Goal: Find specific page/section

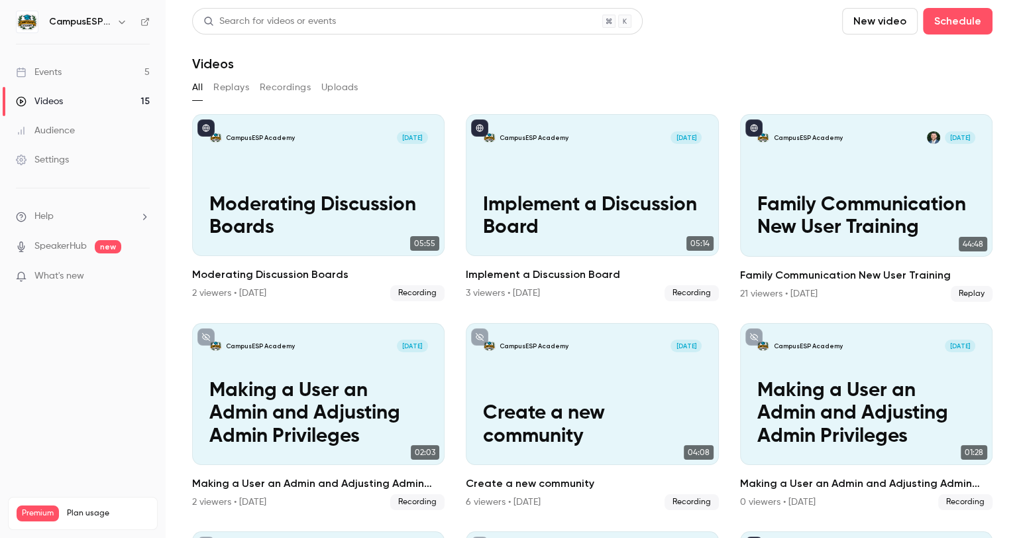
scroll to position [612, 0]
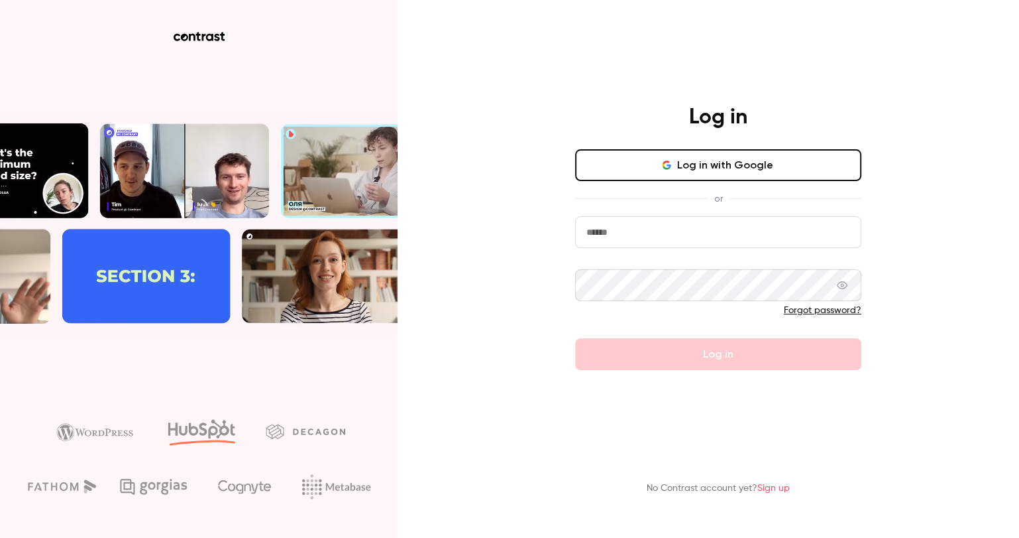
type input "**********"
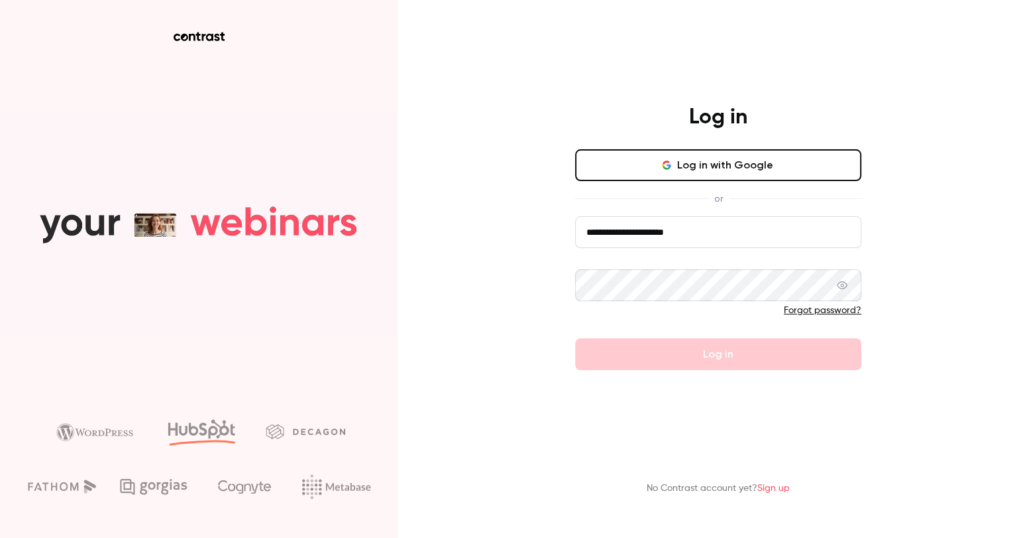
click at [728, 164] on button "Log in with Google" at bounding box center [718, 165] width 286 height 32
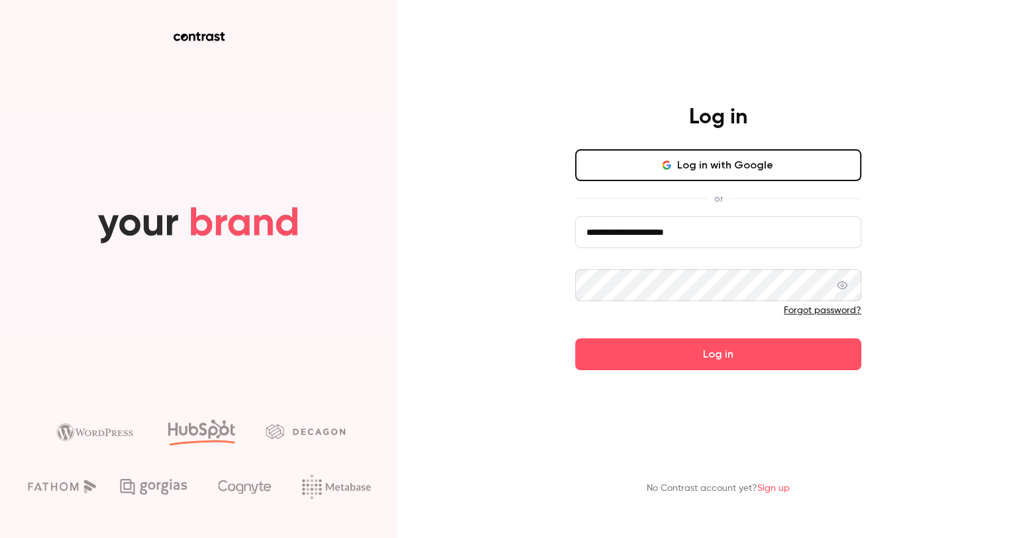
click at [734, 172] on button "Log in with Google" at bounding box center [718, 165] width 286 height 32
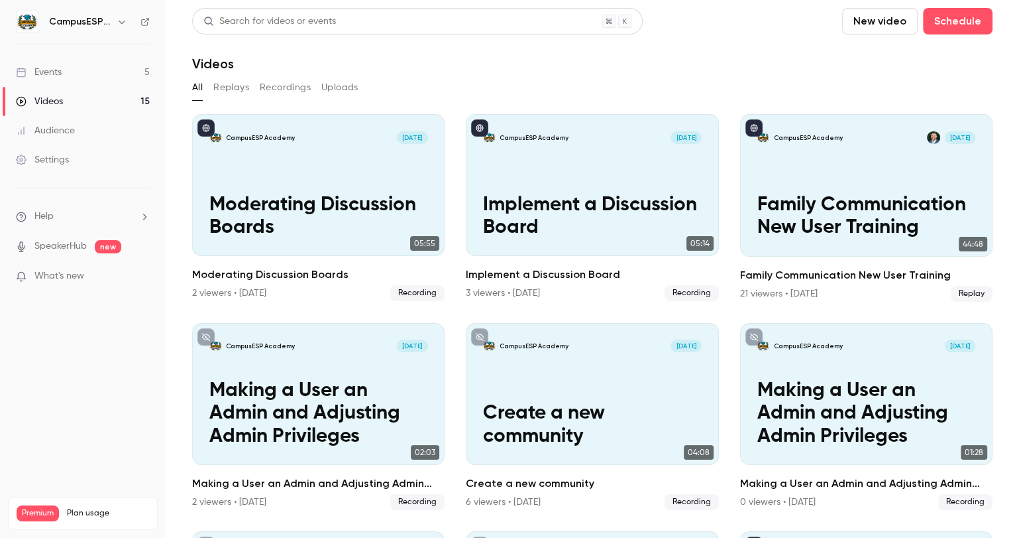
click at [96, 75] on link "Events 5" at bounding box center [83, 72] width 166 height 29
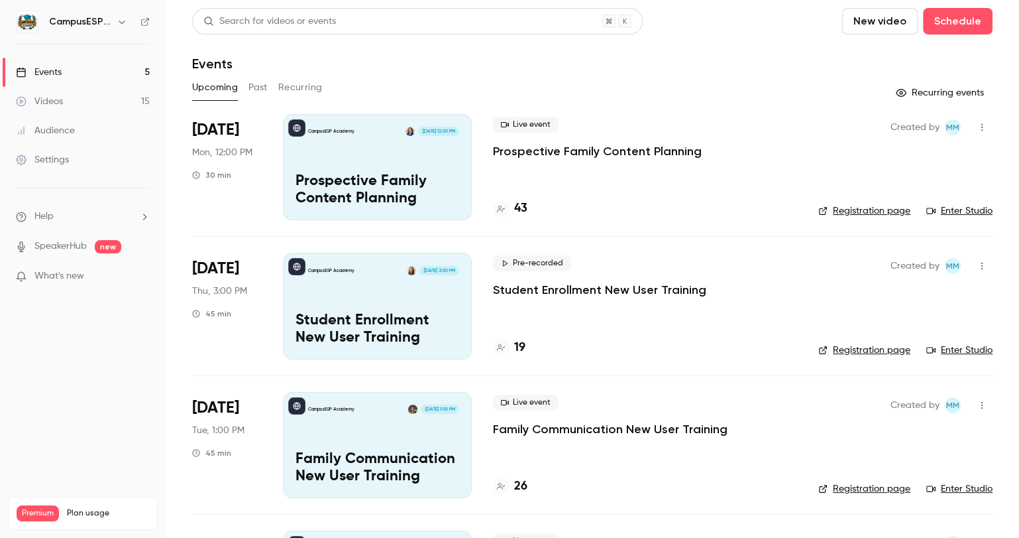
scroll to position [11, 0]
